Goal: Find specific page/section: Find specific page/section

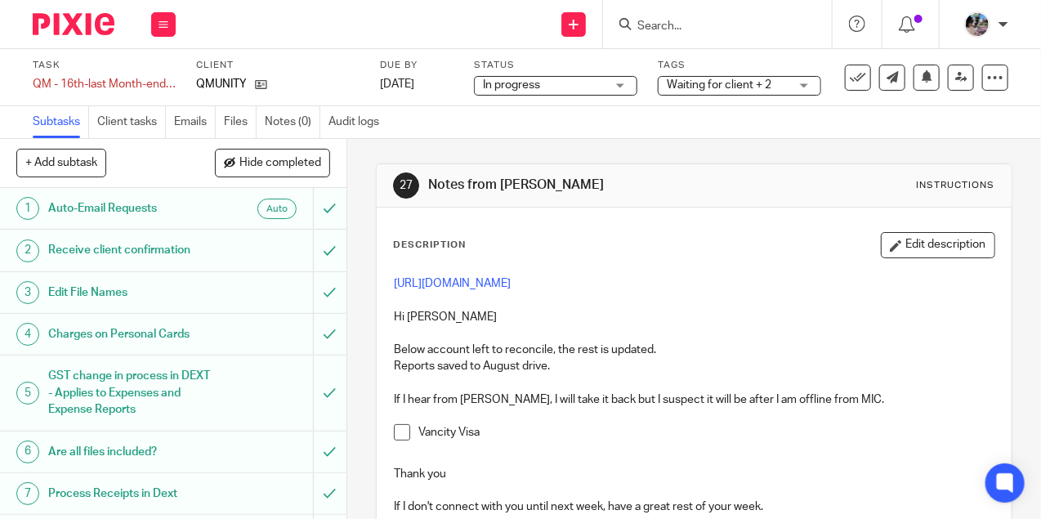
click at [682, 29] on input "Search" at bounding box center [709, 27] width 147 height 15
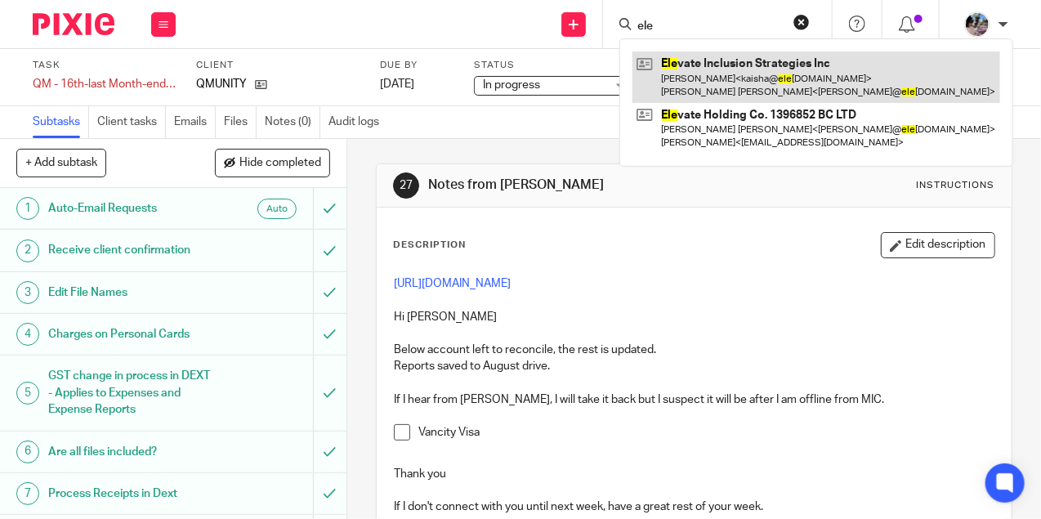
type input "ele"
click at [705, 81] on link at bounding box center [817, 76] width 368 height 51
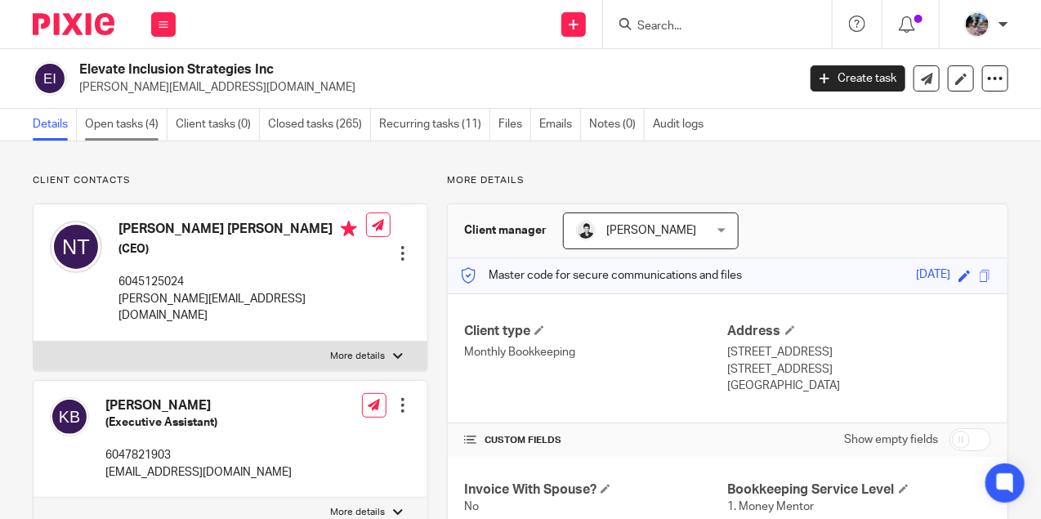
click at [114, 126] on link "Open tasks (4)" at bounding box center [126, 125] width 83 height 32
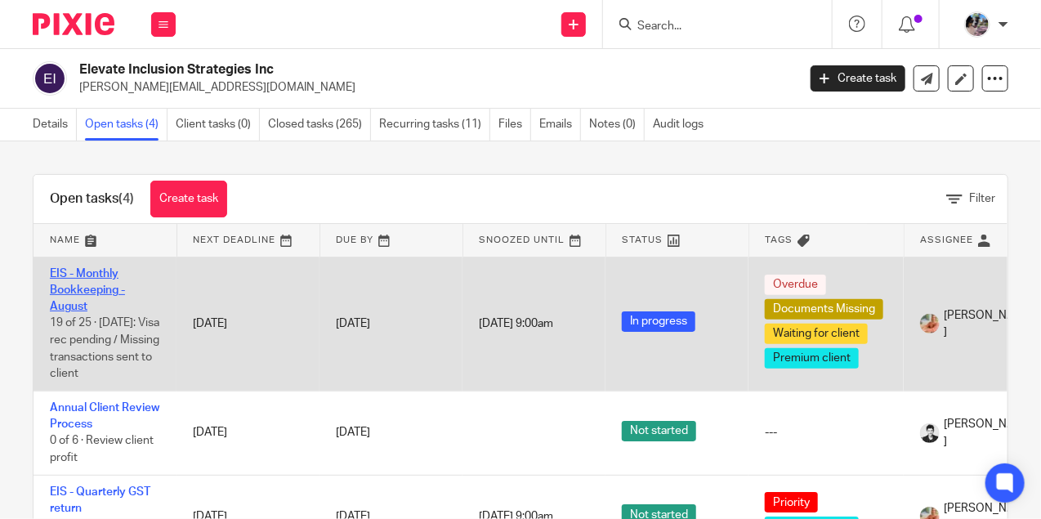
click at [88, 275] on link "EIS - Monthly Bookkeeping - August" at bounding box center [87, 290] width 75 height 45
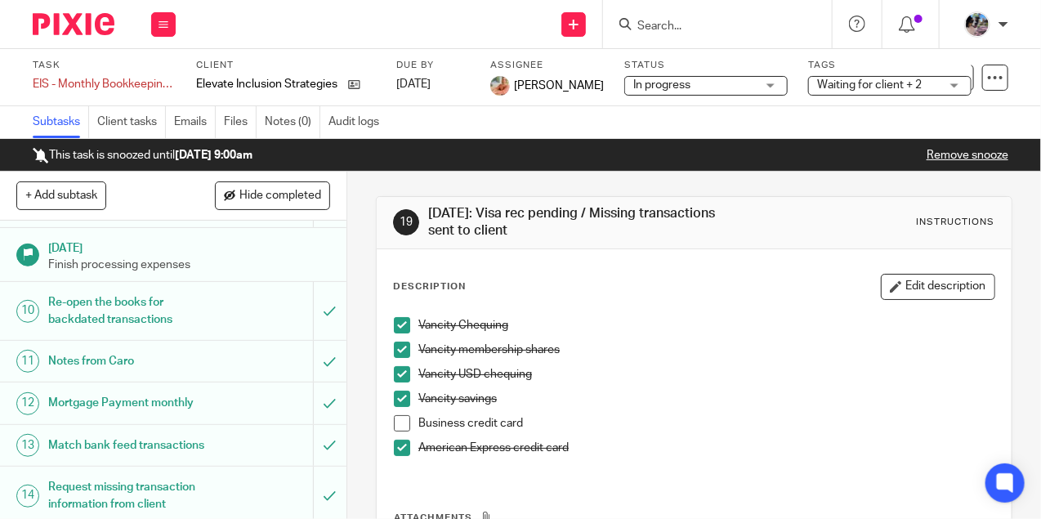
scroll to position [423, 0]
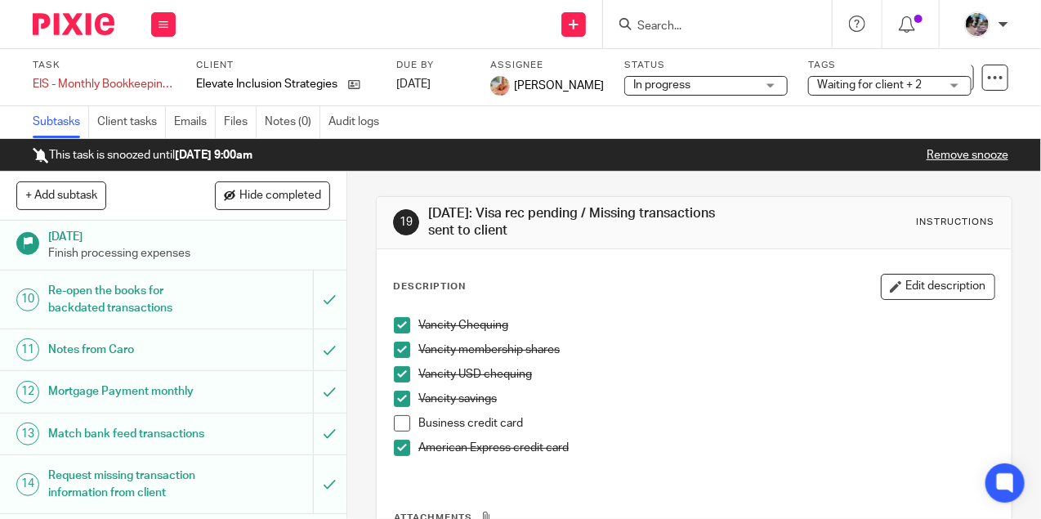
click at [198, 338] on h1 "Notes from Caro" at bounding box center [131, 350] width 166 height 25
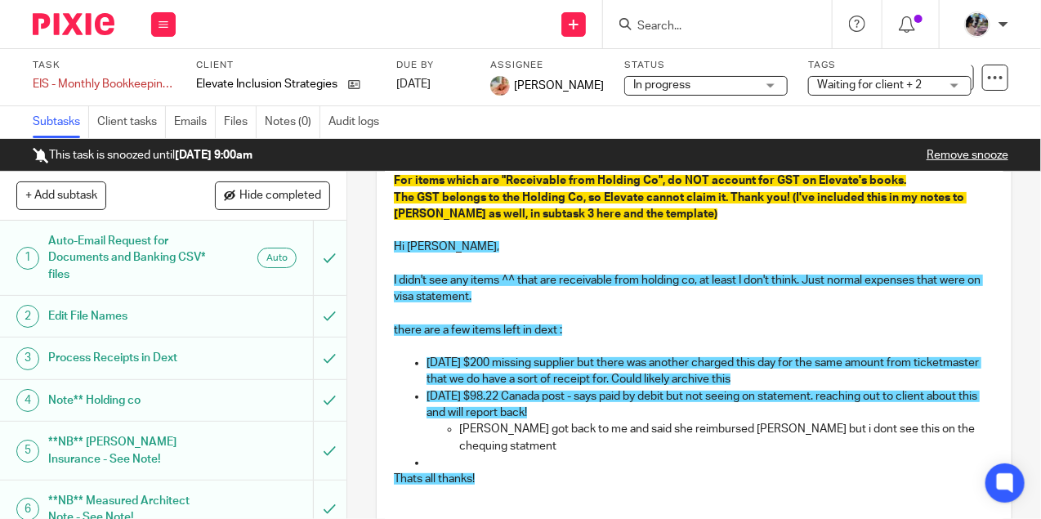
scroll to position [153, 0]
